Goal: Information Seeking & Learning: Learn about a topic

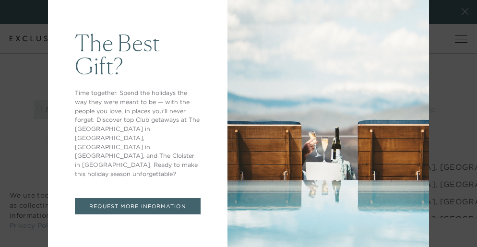
scroll to position [50, 0]
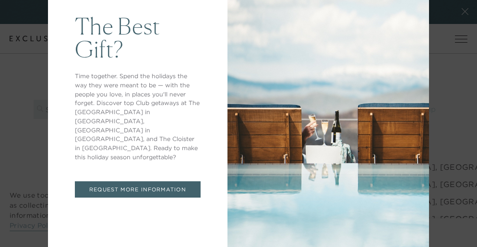
click at [21, 86] on div "The Best Gift? Time together. Spend the holidays the way they were meant to be …" at bounding box center [238, 123] width 477 height 247
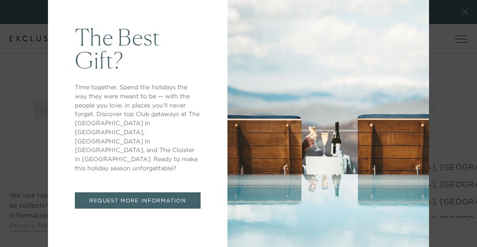
scroll to position [65, 0]
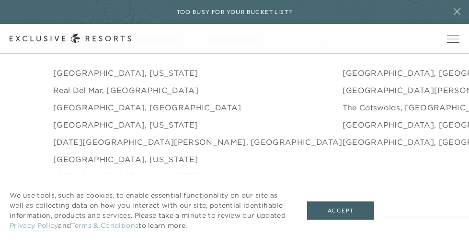
scroll to position [1357, 0]
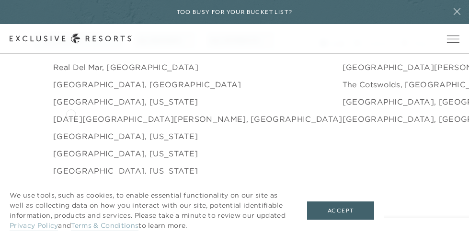
click at [71, 107] on link "[GEOGRAPHIC_DATA], [US_STATE]" at bounding box center [125, 102] width 145 height 12
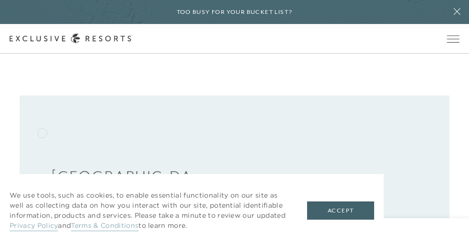
scroll to position [243, 0]
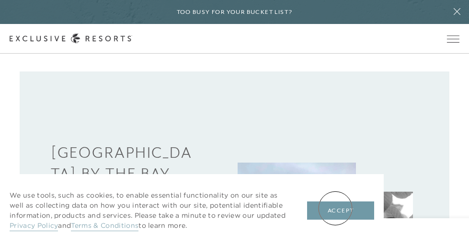
click at [336, 208] on button "Accept" at bounding box center [340, 210] width 67 height 18
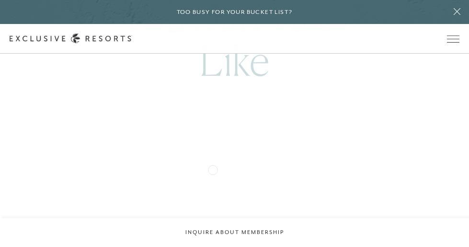
scroll to position [1446, 0]
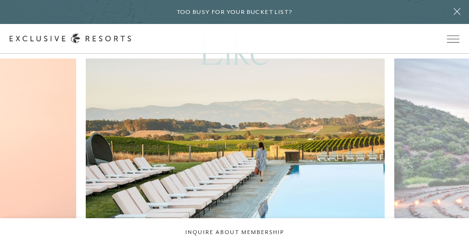
click at [216, 165] on img at bounding box center [245, 150] width 329 height 203
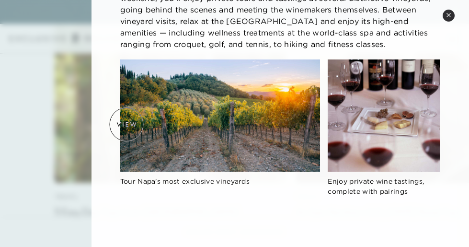
scroll to position [176, 0]
